Goal: Book appointment/travel/reservation

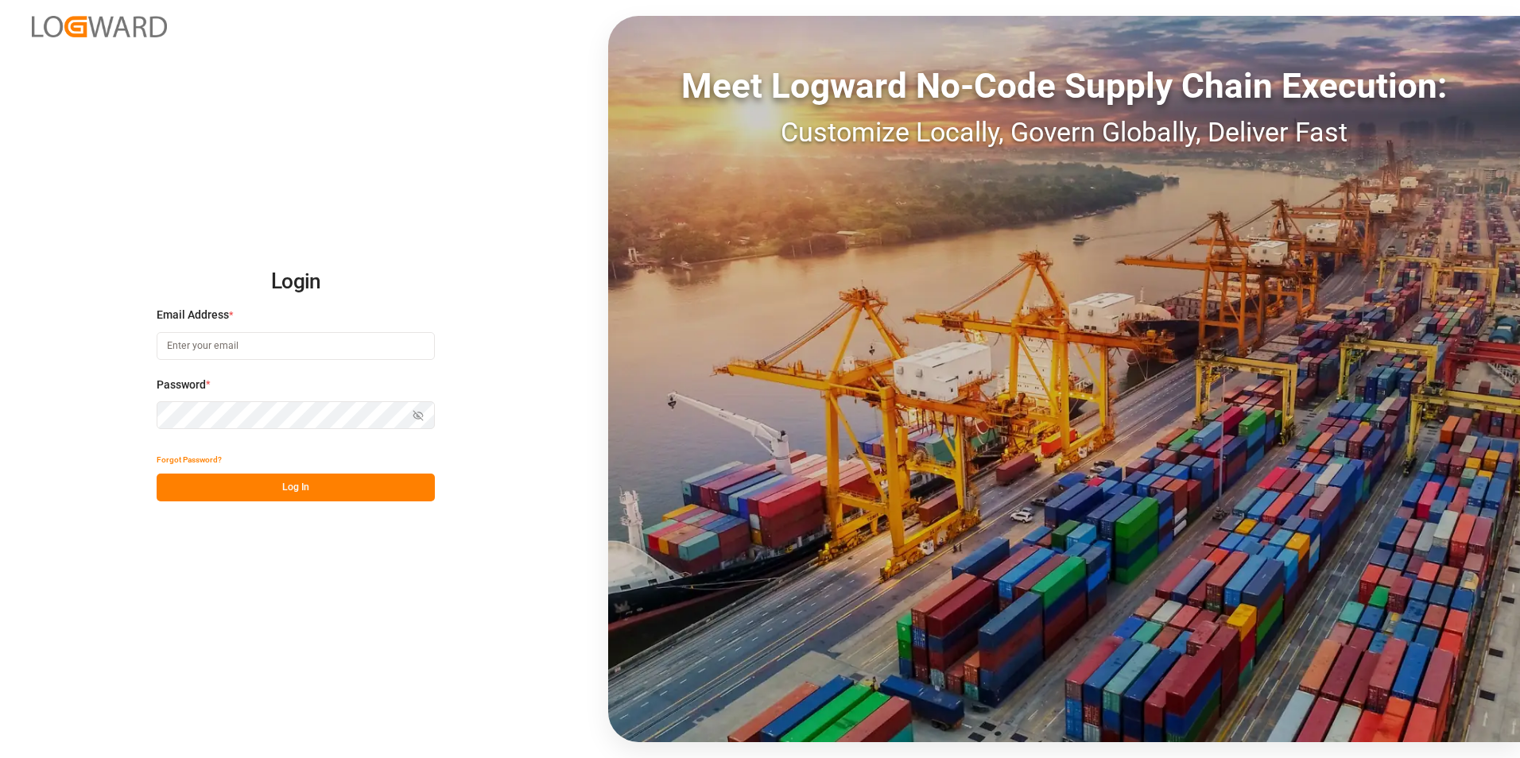
type input "[EMAIL_ADDRESS][DOMAIN_NAME]"
click at [293, 484] on button "Log In" at bounding box center [296, 488] width 278 height 28
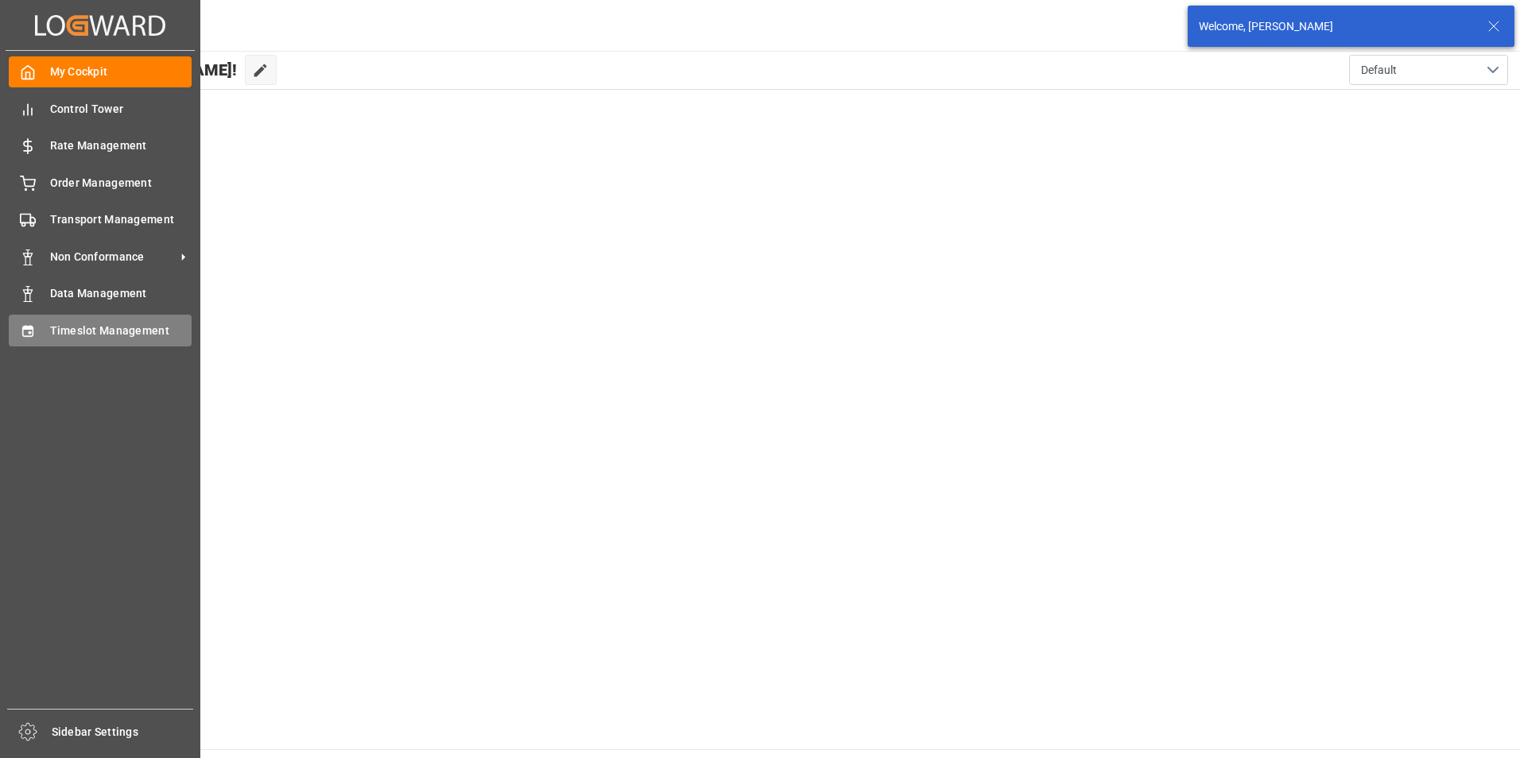
click at [127, 332] on span "Timeslot Management" at bounding box center [121, 331] width 142 height 17
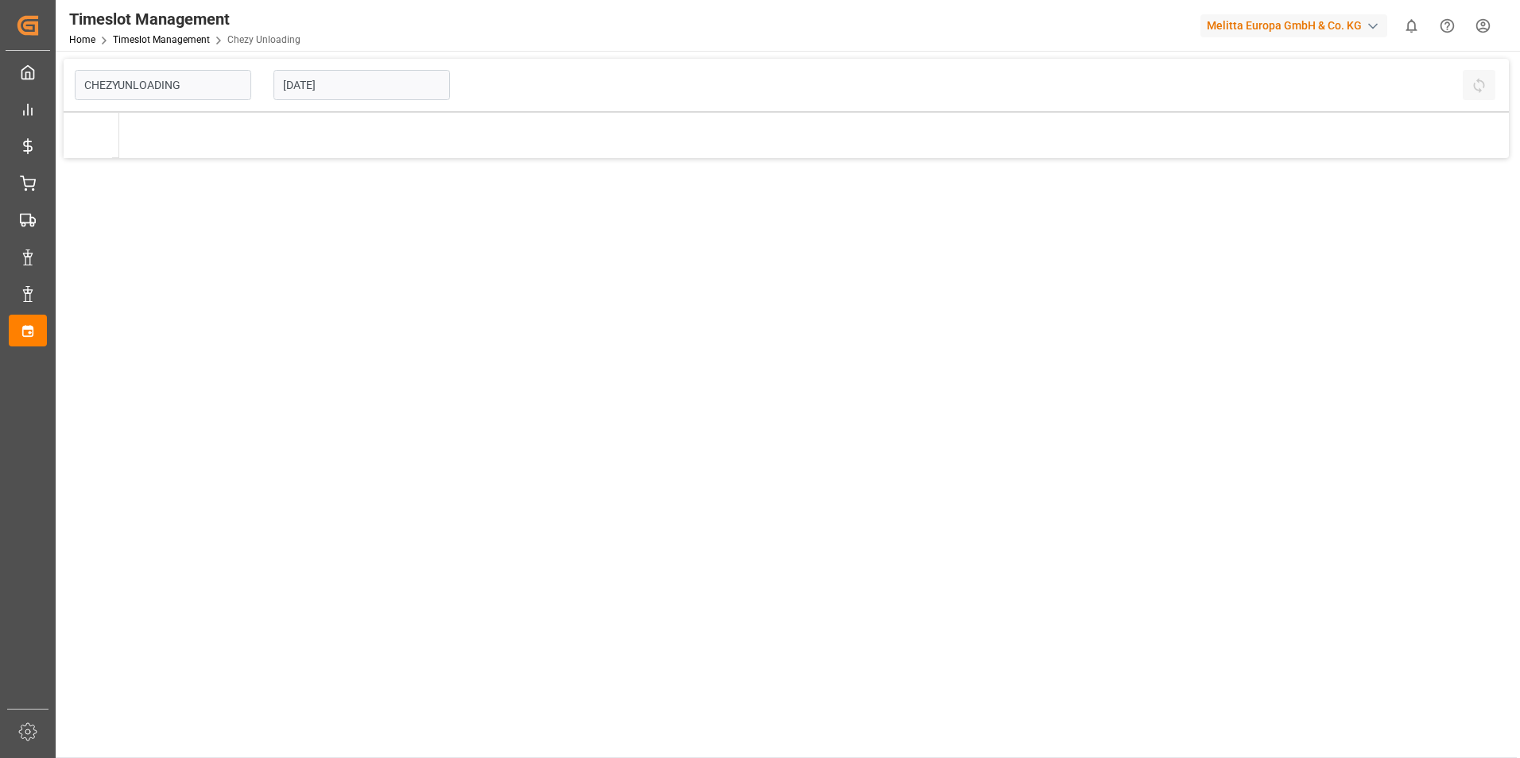
type input "Chezy Unloading"
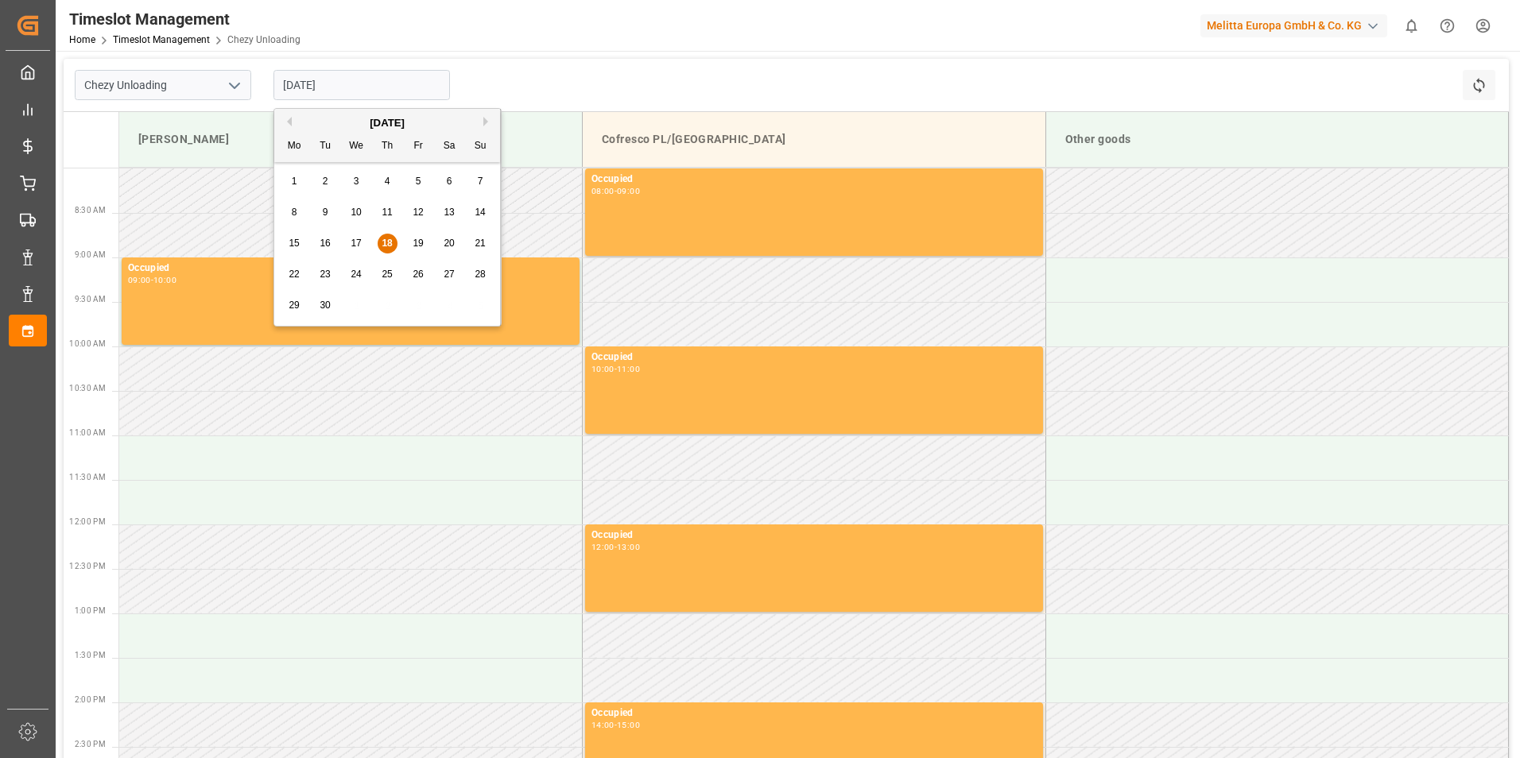
click at [324, 82] on input "[DATE]" at bounding box center [361, 85] width 176 height 30
click at [359, 274] on span "24" at bounding box center [356, 274] width 10 height 11
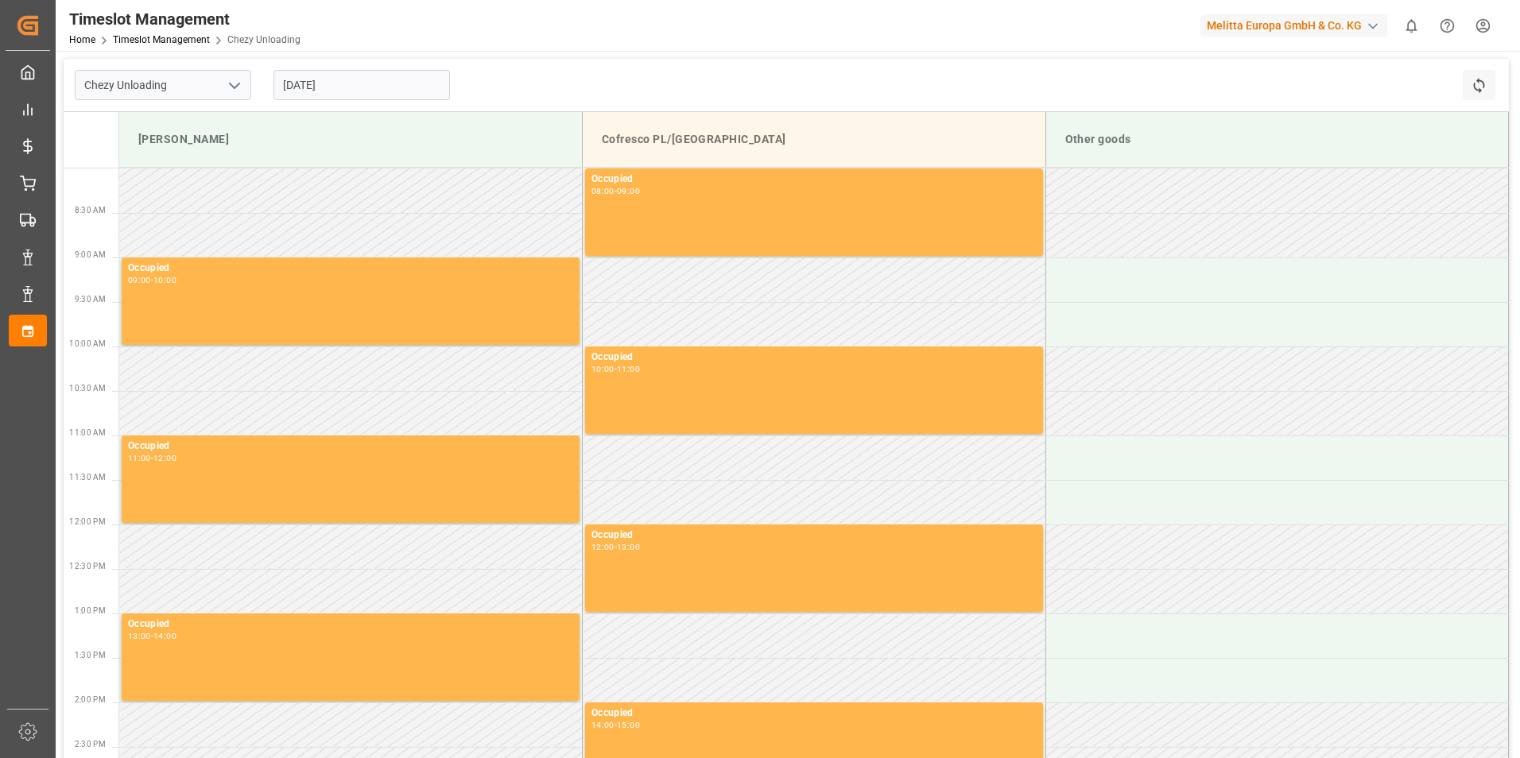
click at [304, 84] on input "[DATE]" at bounding box center [361, 85] width 176 height 30
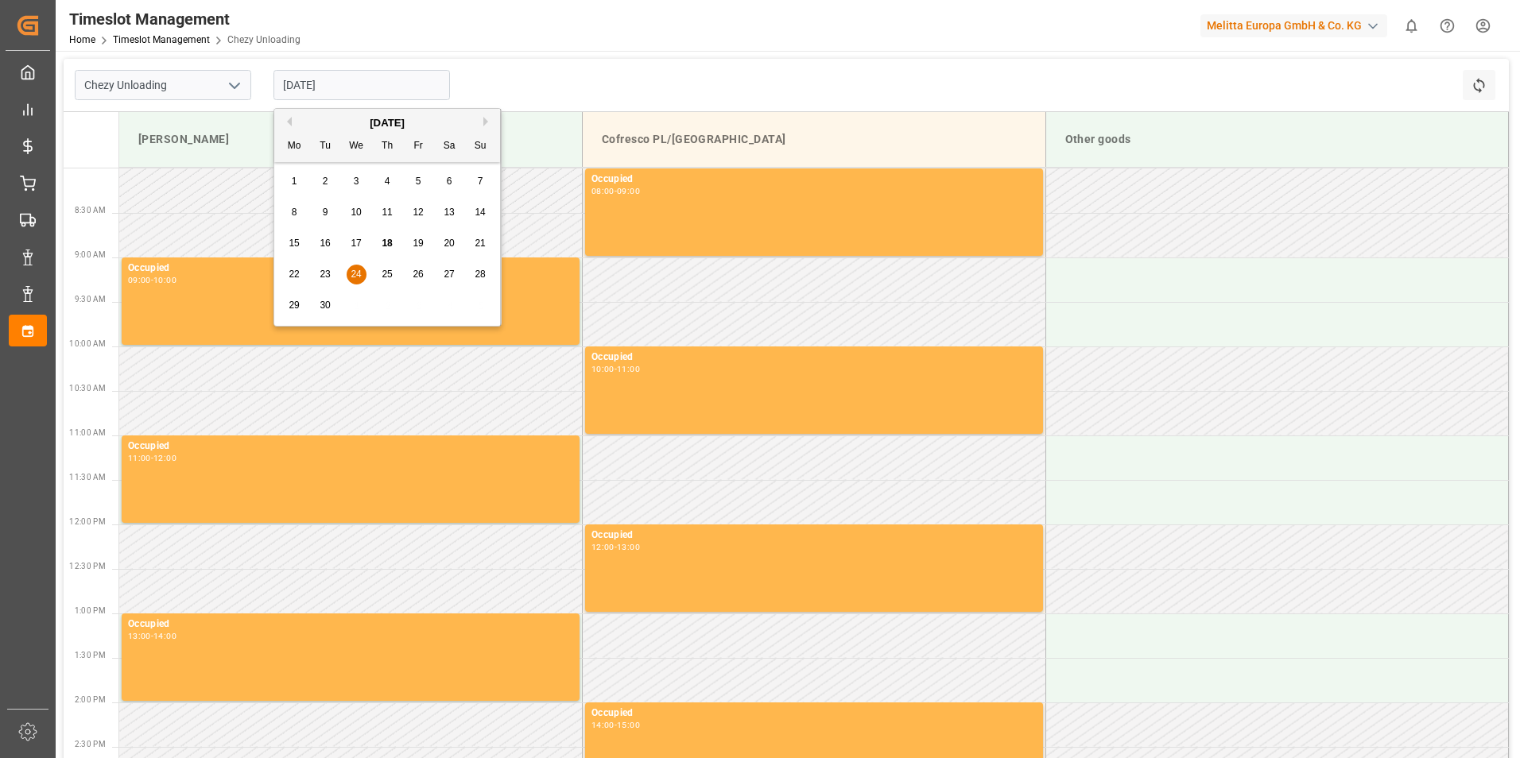
click at [384, 269] on span "25" at bounding box center [387, 274] width 10 height 11
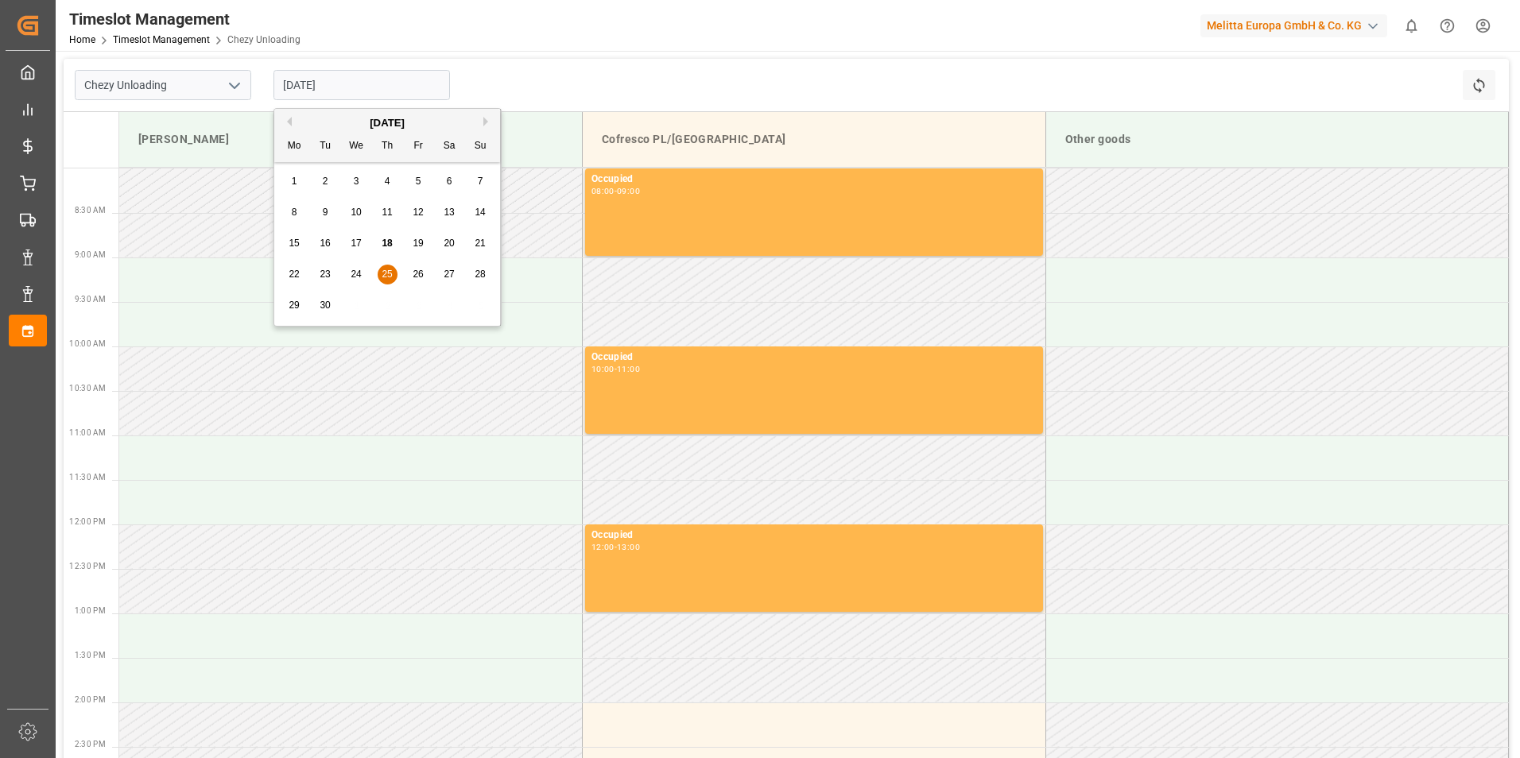
click at [337, 84] on input "[DATE]" at bounding box center [361, 85] width 176 height 30
click at [324, 270] on span "23" at bounding box center [325, 274] width 10 height 11
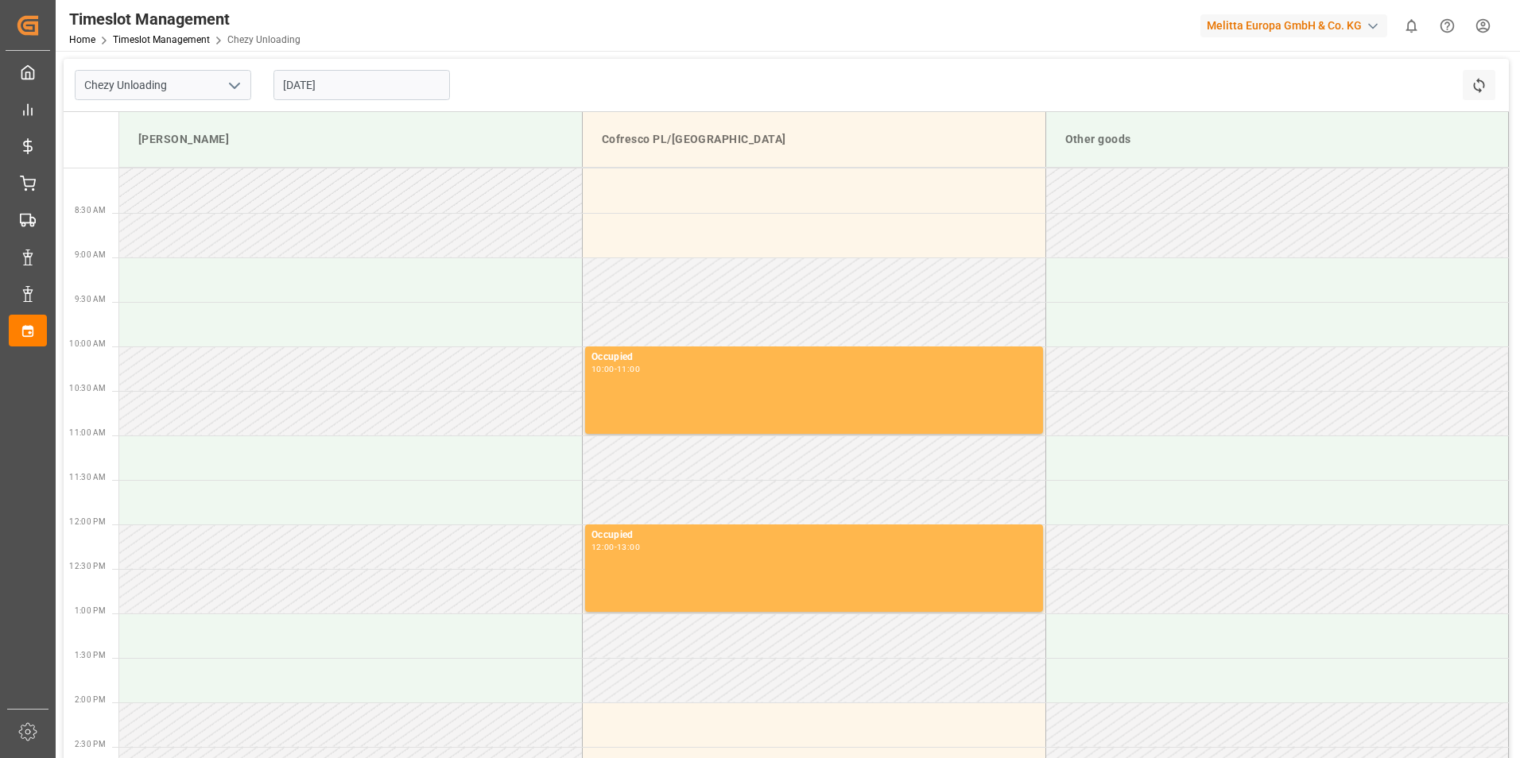
click at [316, 87] on input "[DATE]" at bounding box center [361, 85] width 176 height 30
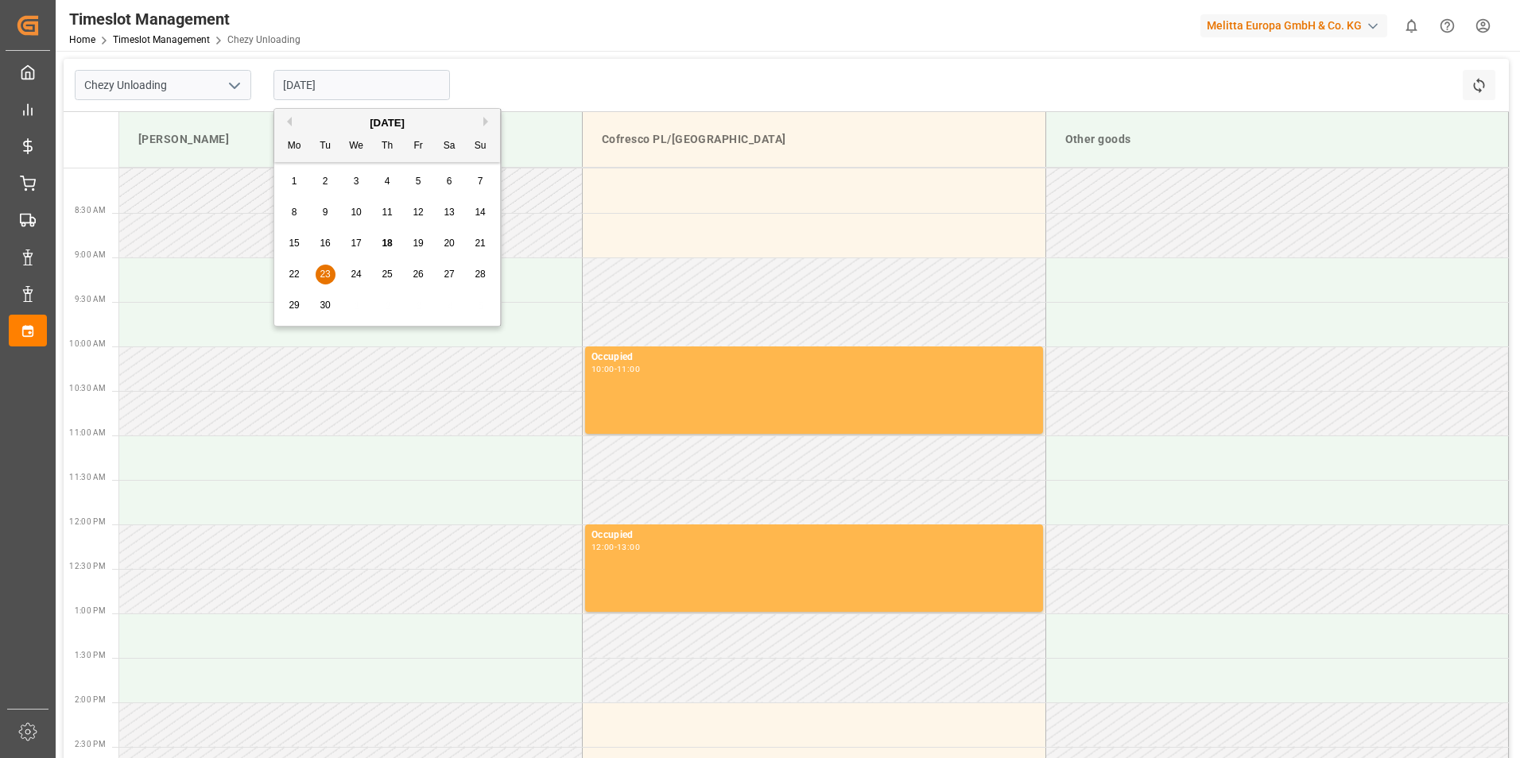
click at [391, 273] on span "25" at bounding box center [387, 274] width 10 height 11
type input "[DATE]"
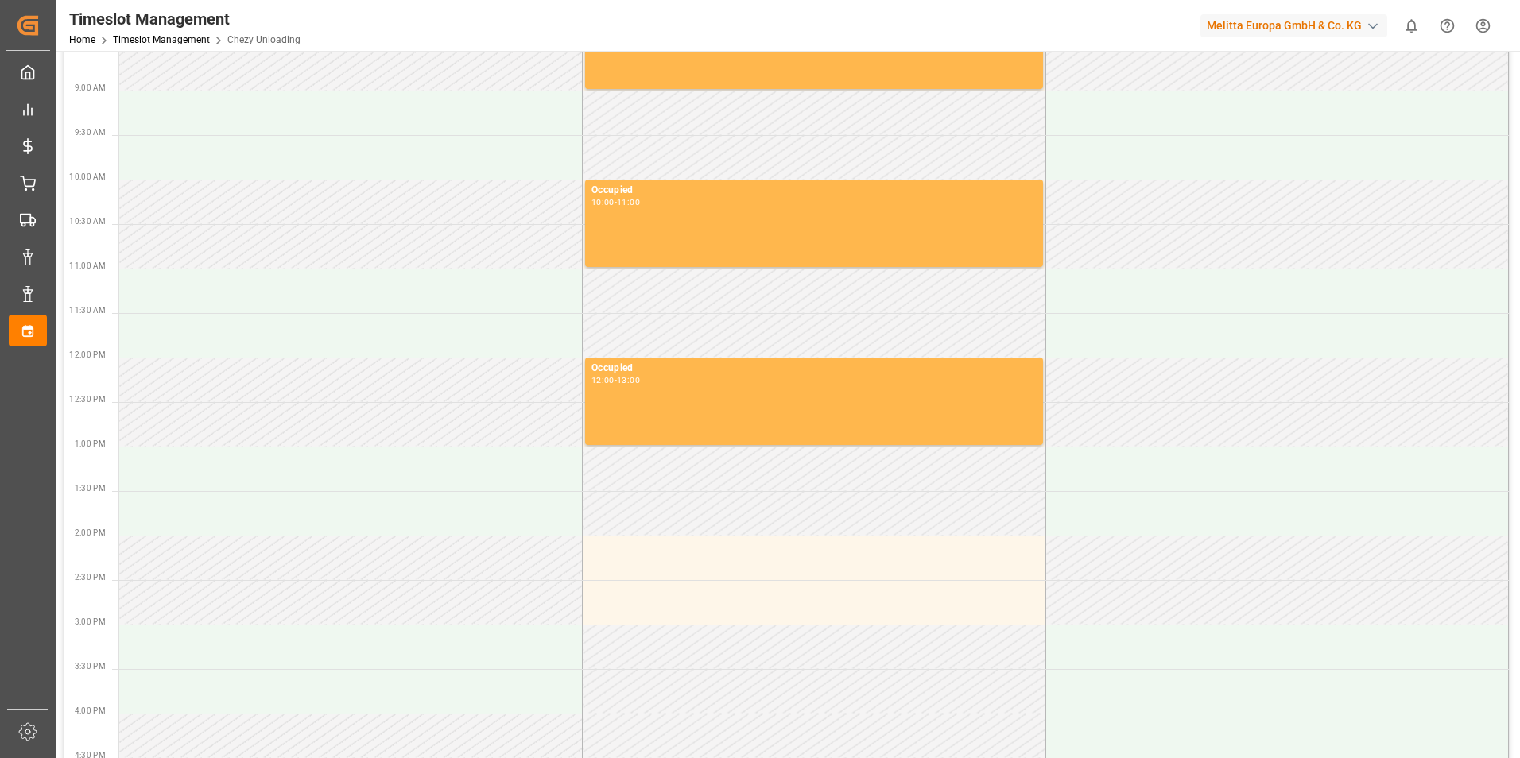
scroll to position [238, 0]
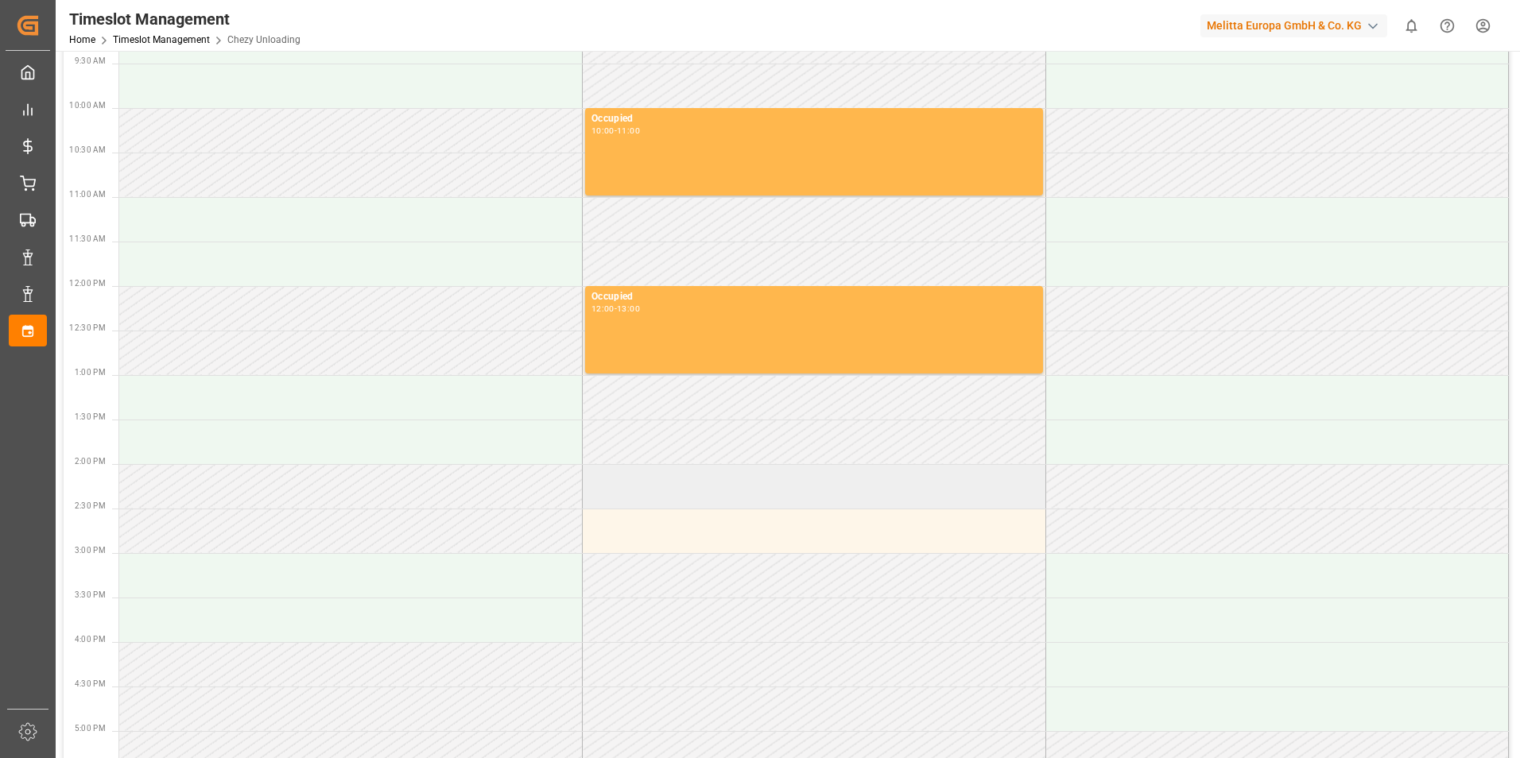
click at [649, 496] on td at bounding box center [814, 486] width 463 height 45
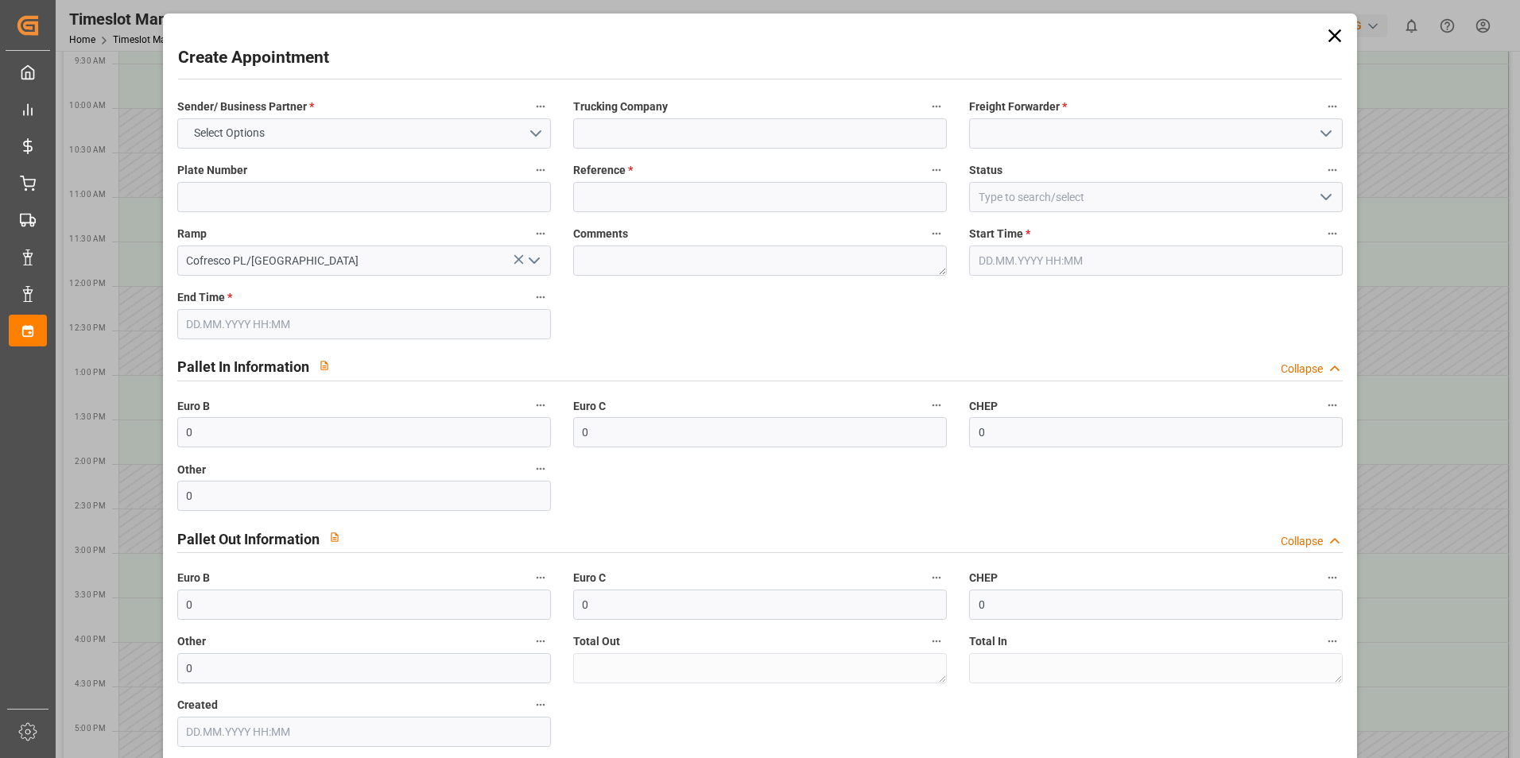
type input "[DATE] 14:00"
type input "[DATE] 15:00"
click at [273, 138] on button "Select Options" at bounding box center [364, 133] width 374 height 30
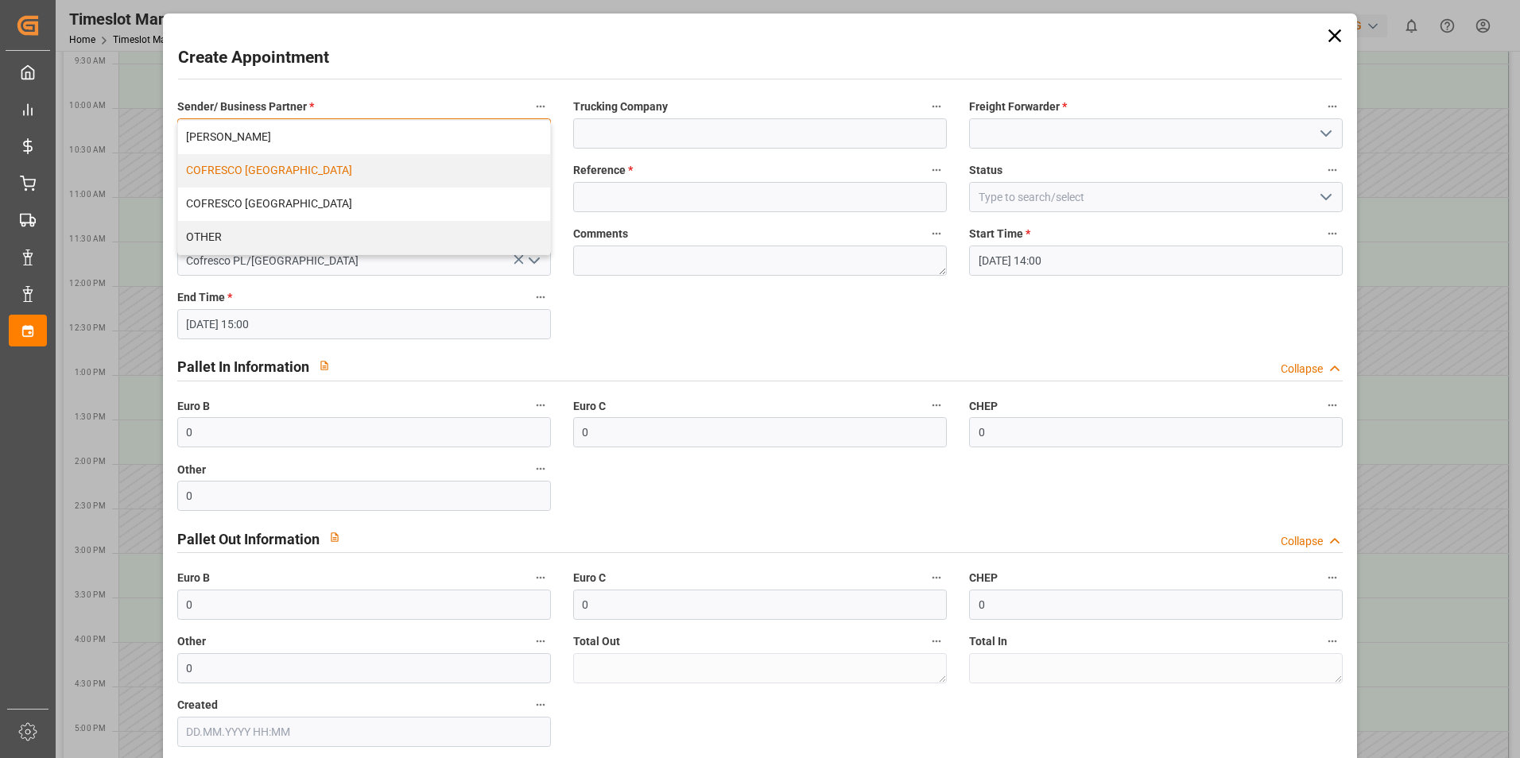
click at [276, 173] on div "COFRESCO [GEOGRAPHIC_DATA]" at bounding box center [364, 170] width 372 height 33
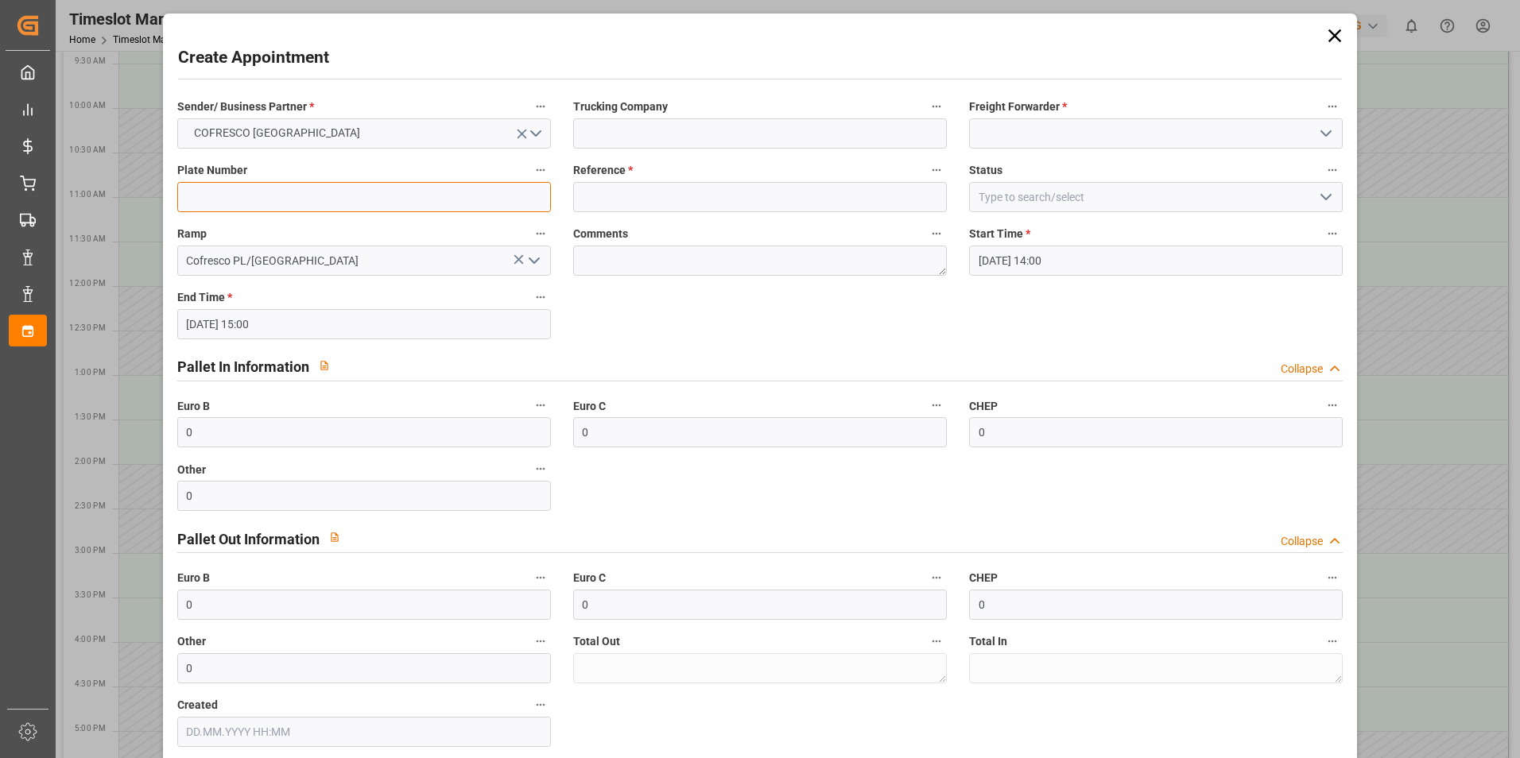
click at [251, 194] on input at bounding box center [364, 197] width 374 height 30
type input "CBR6GA2/CBRCN98"
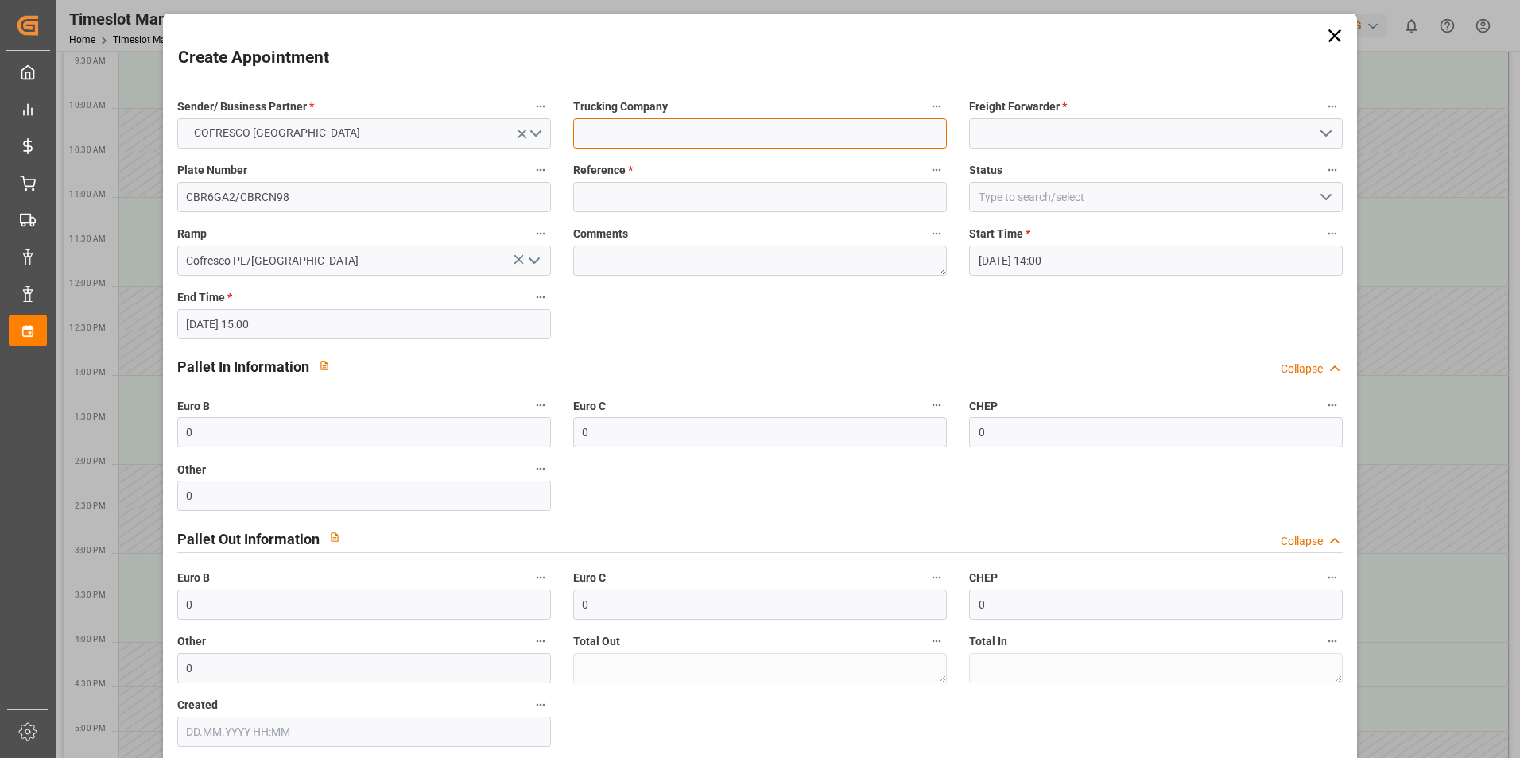
click at [652, 132] on input at bounding box center [760, 133] width 374 height 30
type input "IDLogistics"
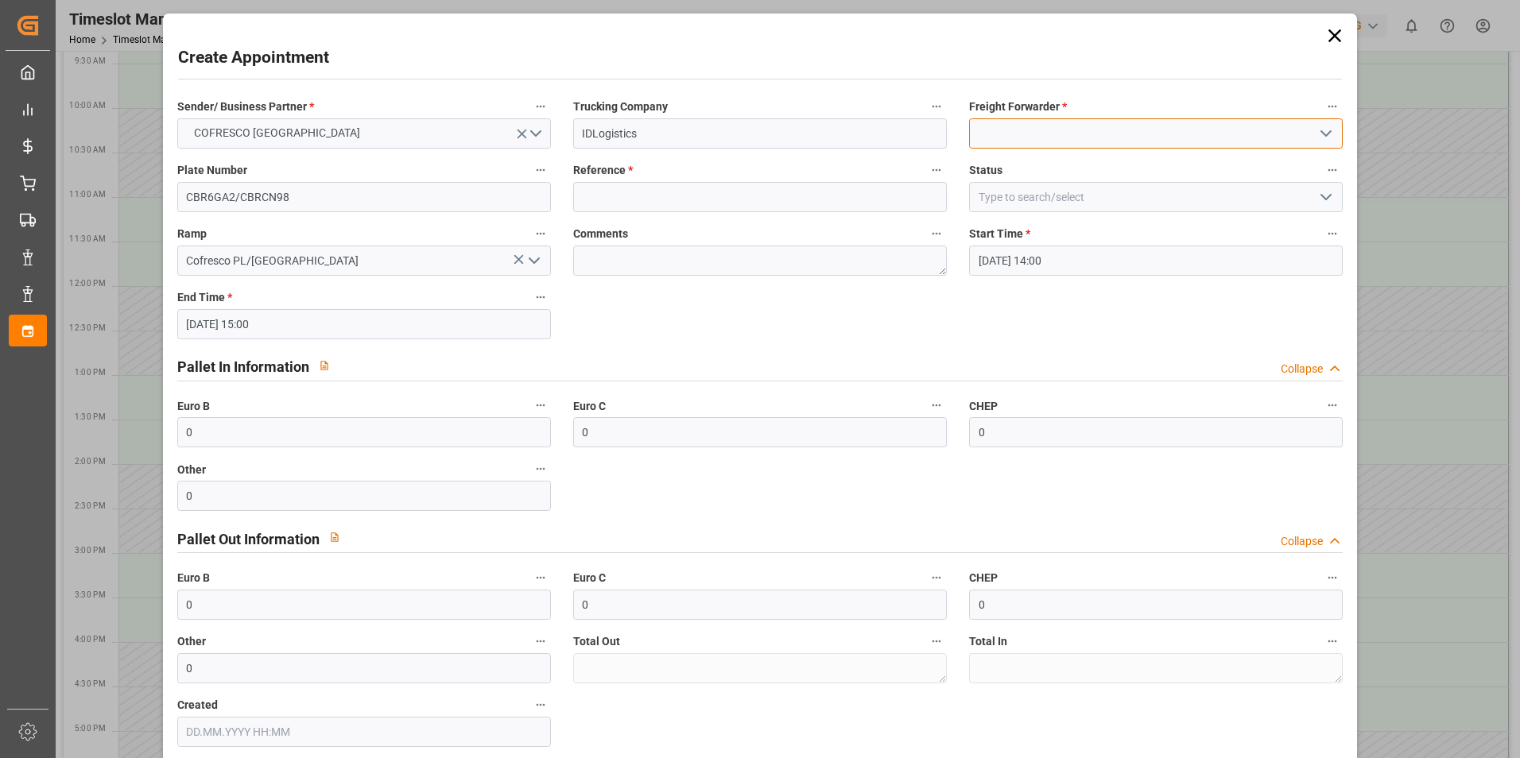
click at [1115, 134] on input at bounding box center [1156, 133] width 374 height 30
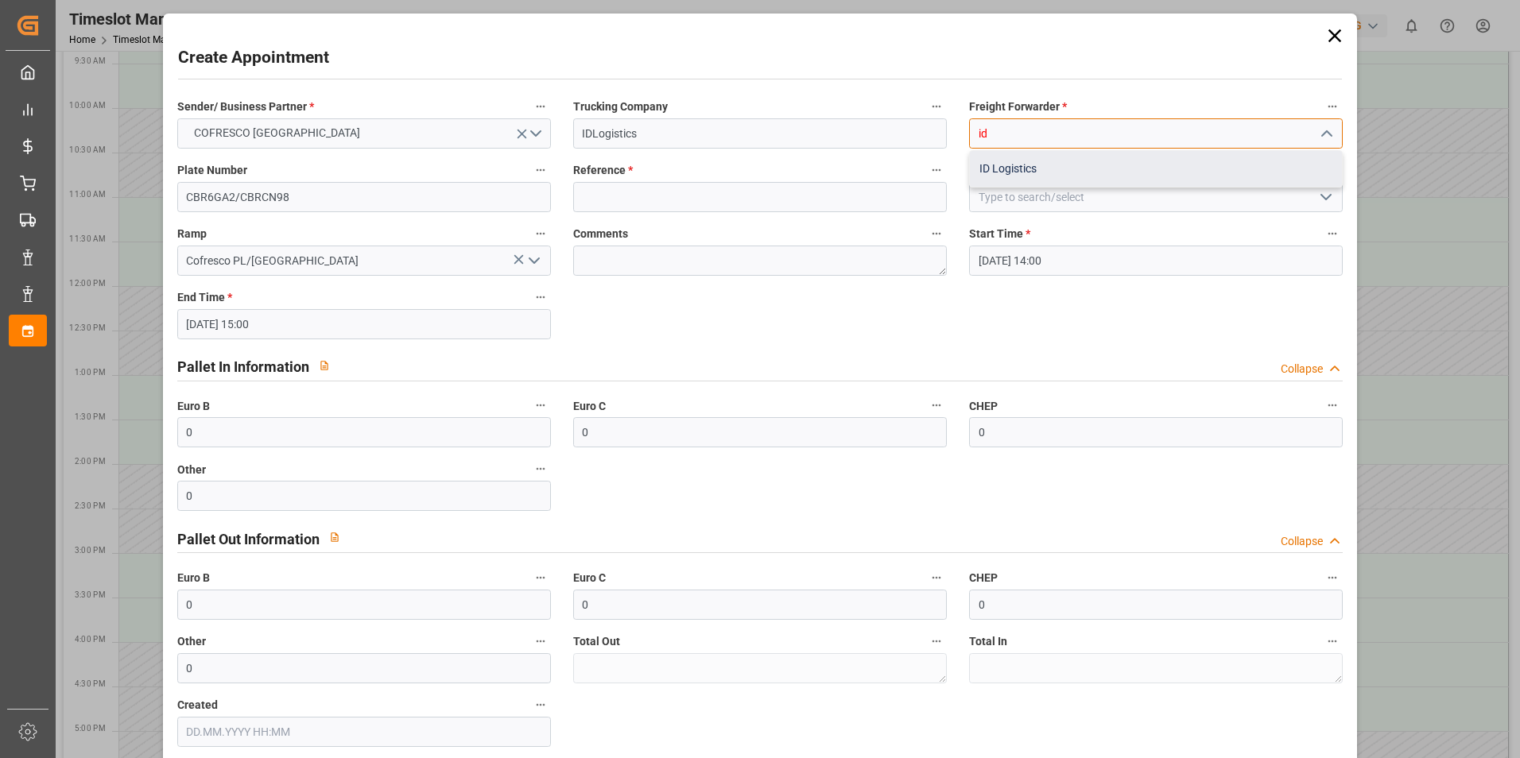
click at [995, 161] on div "ID Logistics" at bounding box center [1156, 169] width 372 height 36
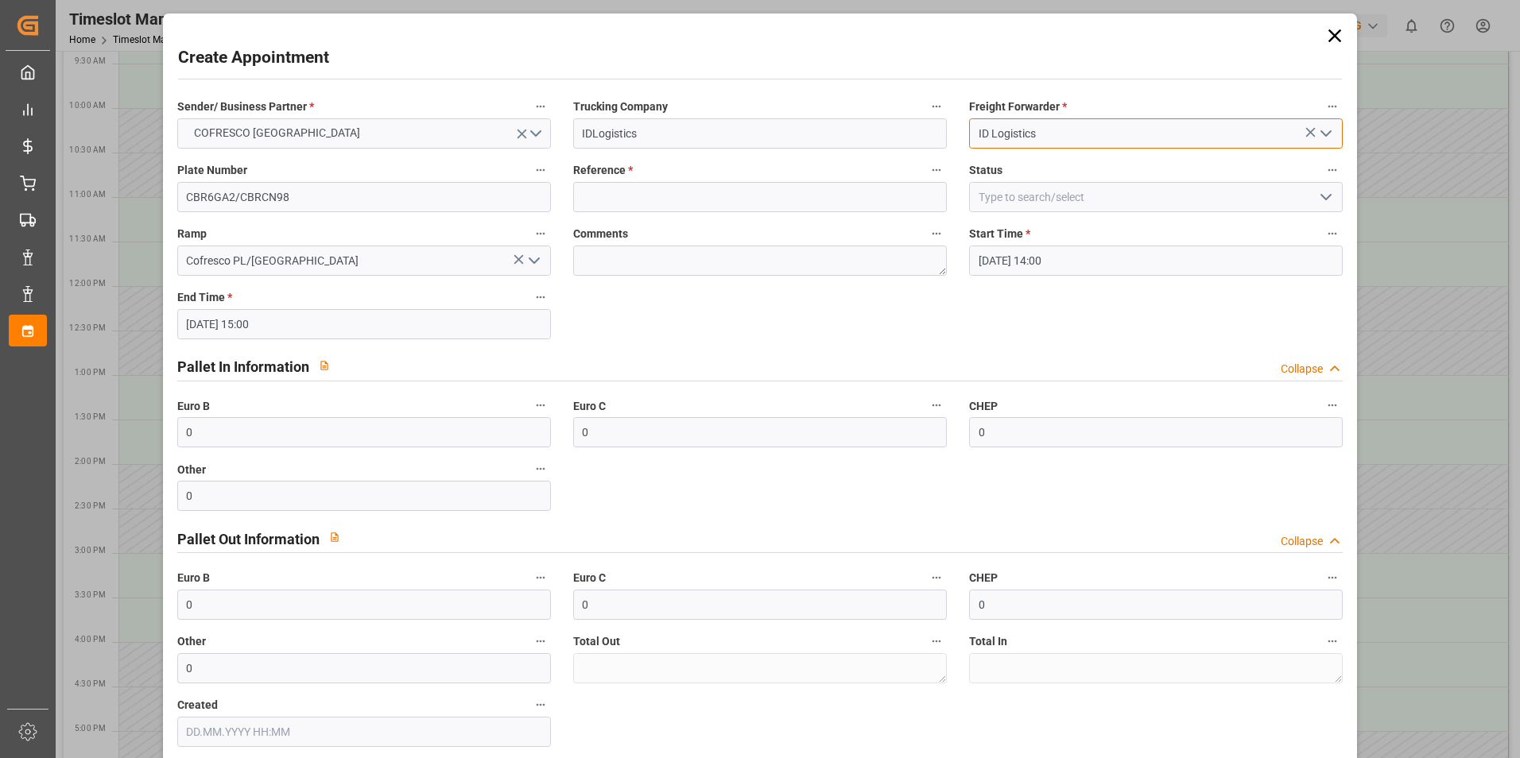
type input "ID Logistics"
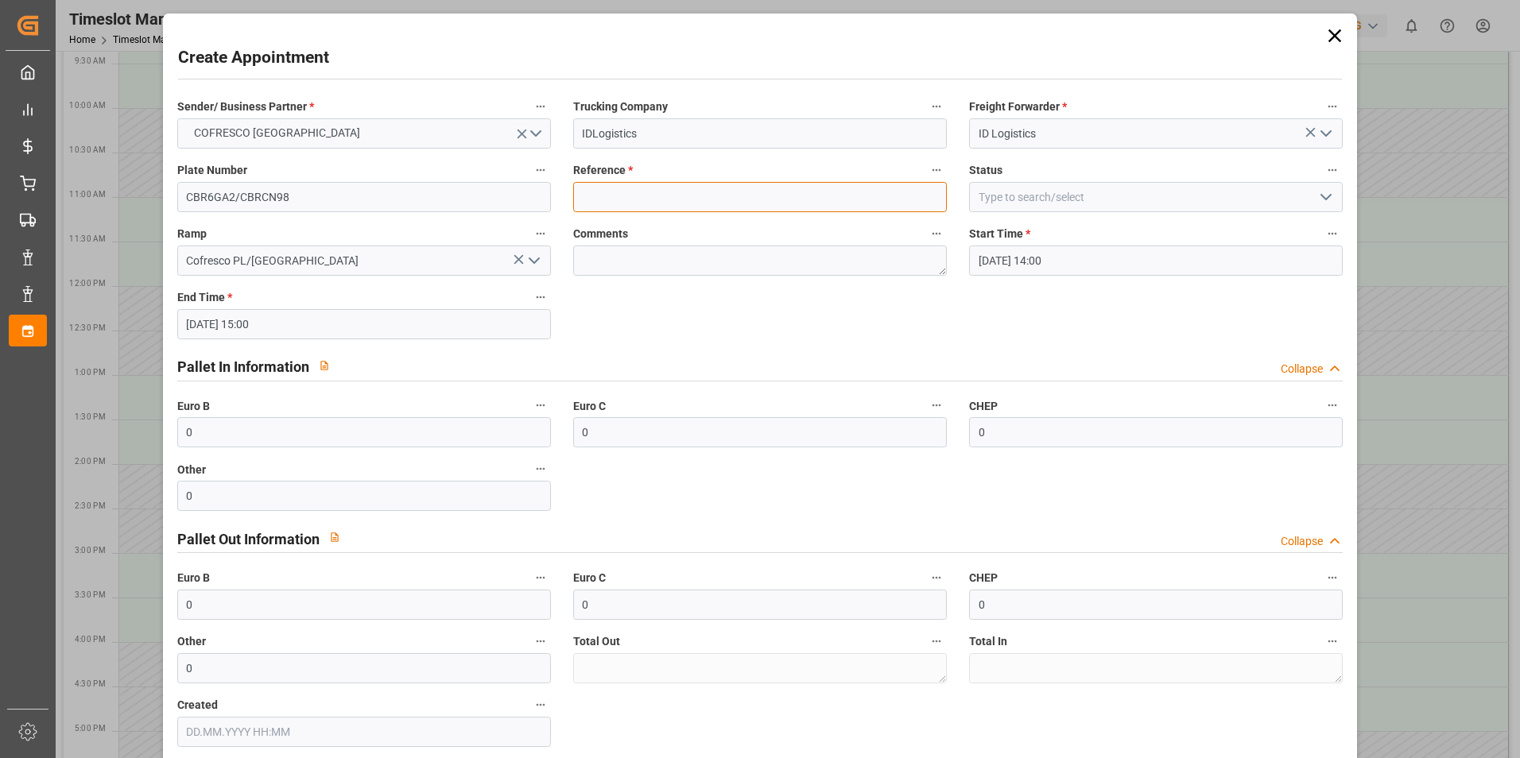
paste input "489782"
type input "489782"
click at [663, 226] on label "Comments" at bounding box center [760, 234] width 374 height 22
click at [926, 226] on button "Comments" at bounding box center [936, 233] width 21 height 21
click at [728, 361] on div at bounding box center [760, 379] width 1520 height 758
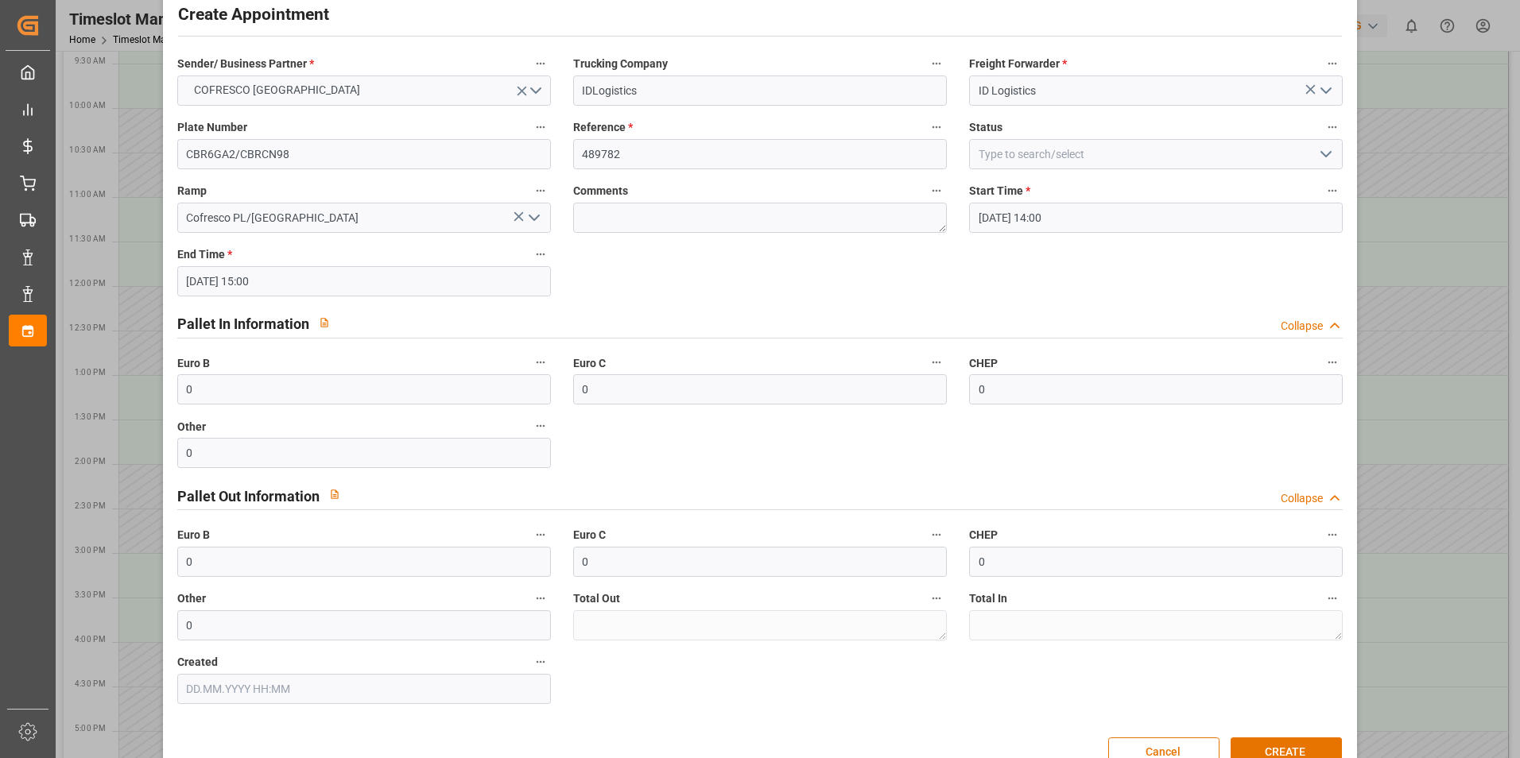
scroll to position [81, 0]
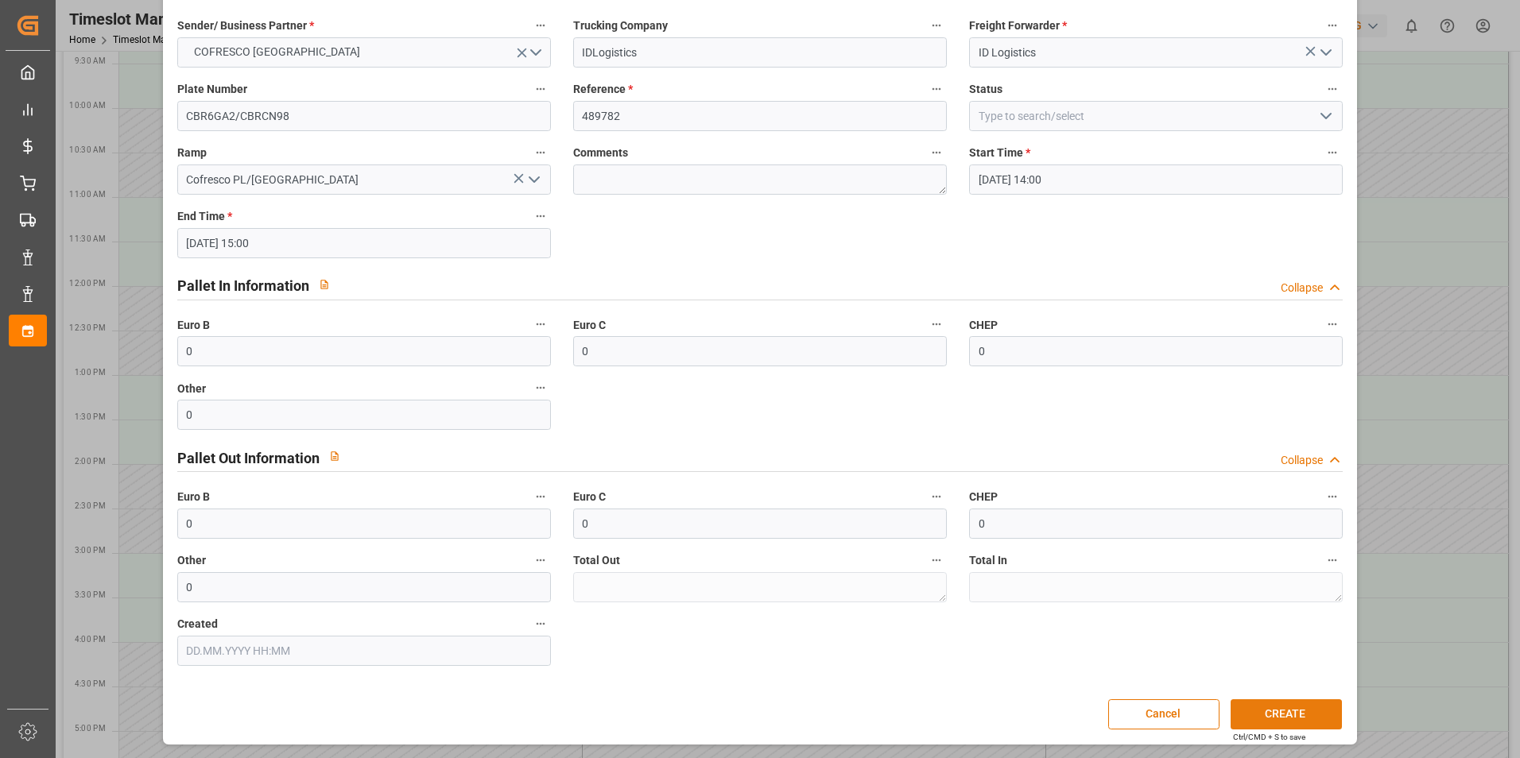
click at [1285, 713] on button "CREATE" at bounding box center [1286, 715] width 111 height 30
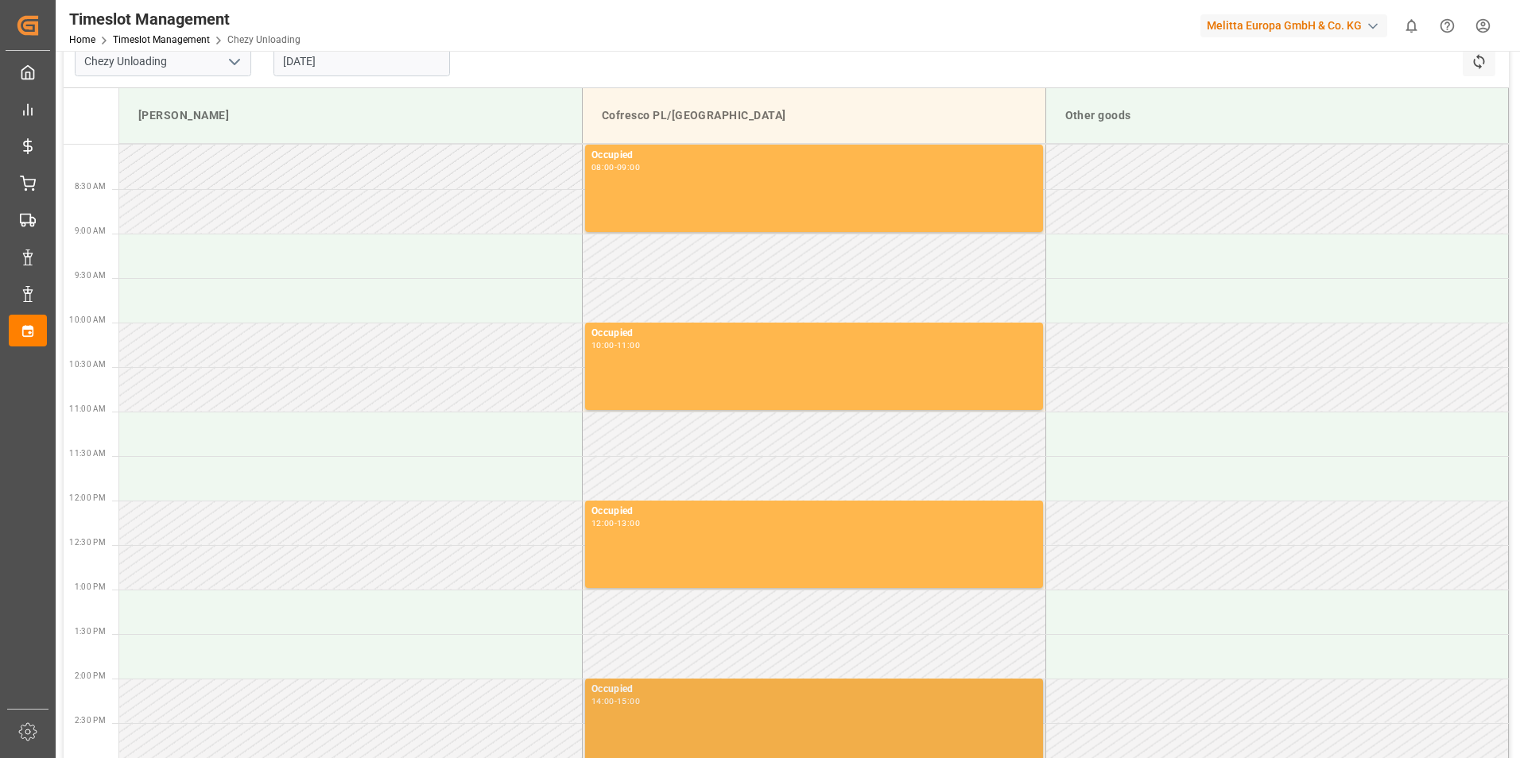
scroll to position [0, 0]
